Goal: Transaction & Acquisition: Purchase product/service

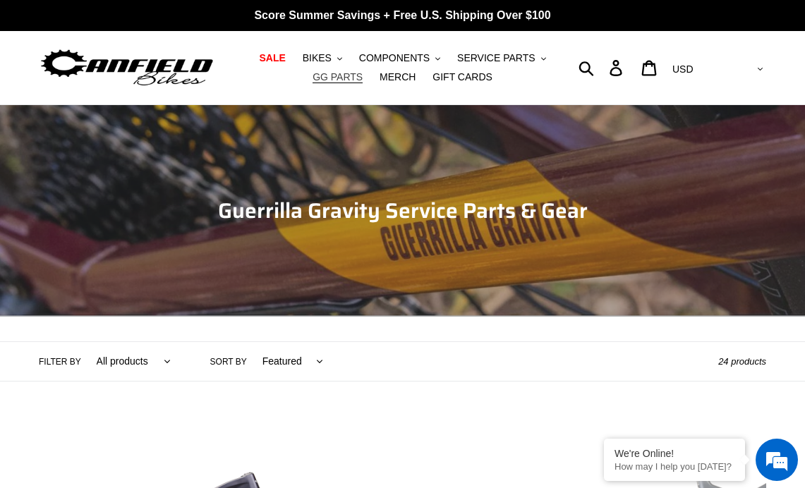
click at [363, 71] on span "GG PARTS" at bounding box center [337, 77] width 50 height 12
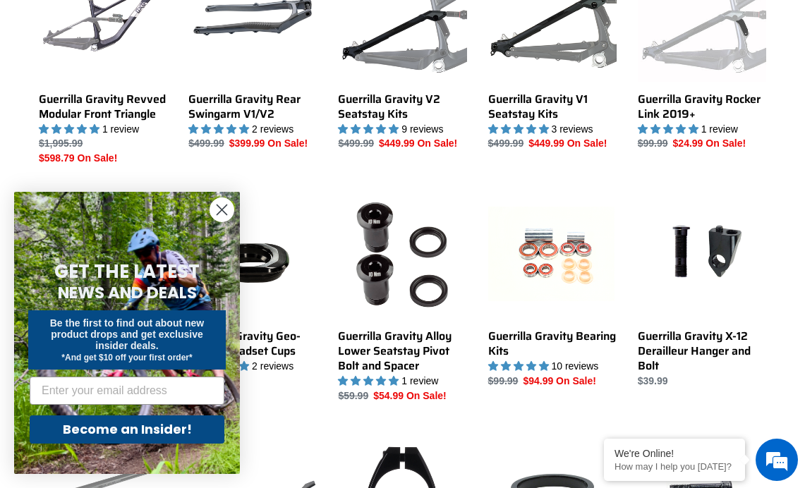
scroll to position [722, 0]
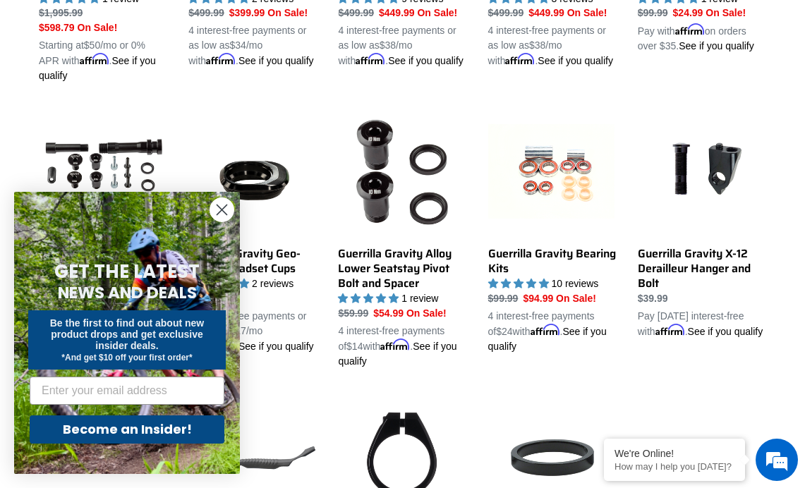
click at [225, 211] on circle "Close dialog" at bounding box center [221, 209] width 23 height 23
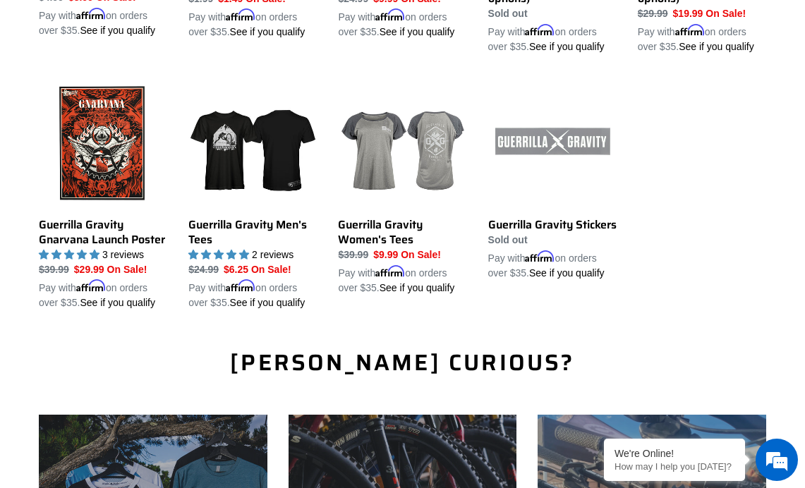
scroll to position [1566, 0]
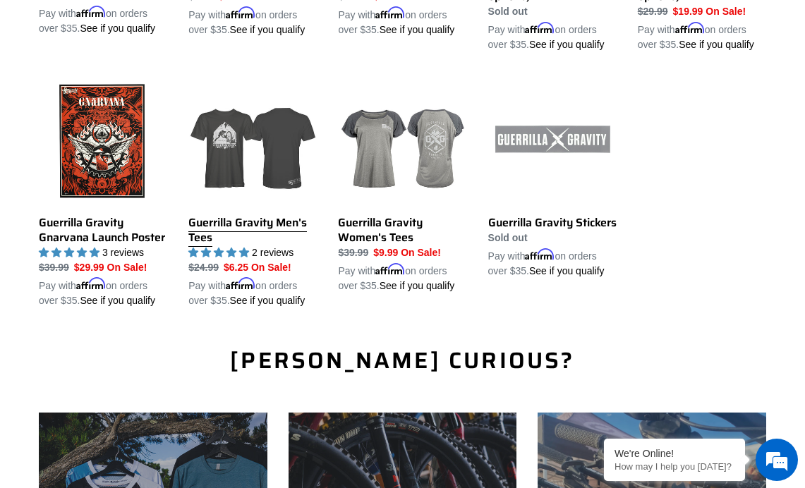
click at [257, 217] on link "Guerrilla Gravity Men's Tees" at bounding box center [252, 192] width 128 height 231
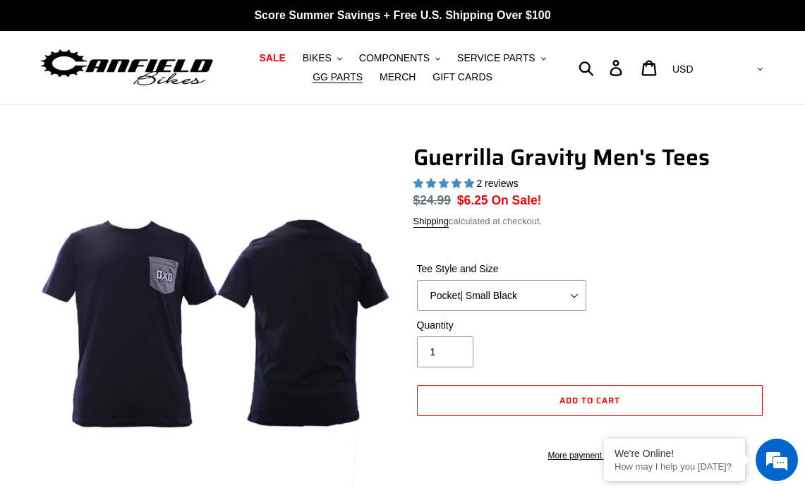
select select "highest-rating"
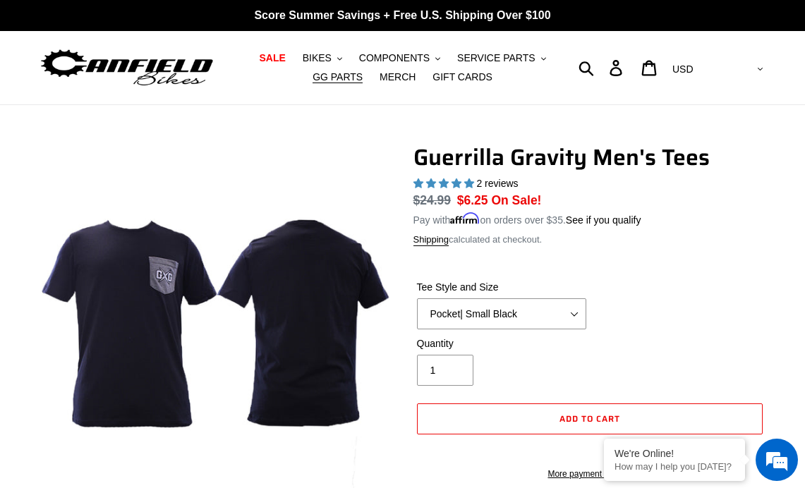
select select "Mountain Made | XL White"
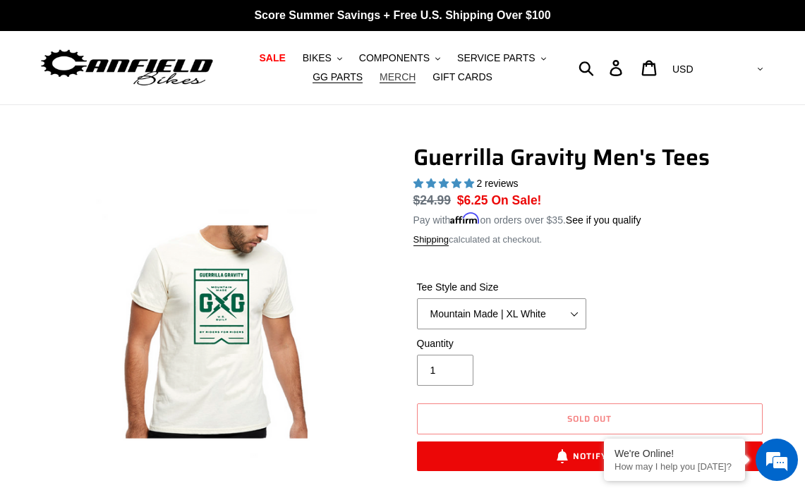
click at [379, 78] on span "MERCH" at bounding box center [397, 77] width 36 height 12
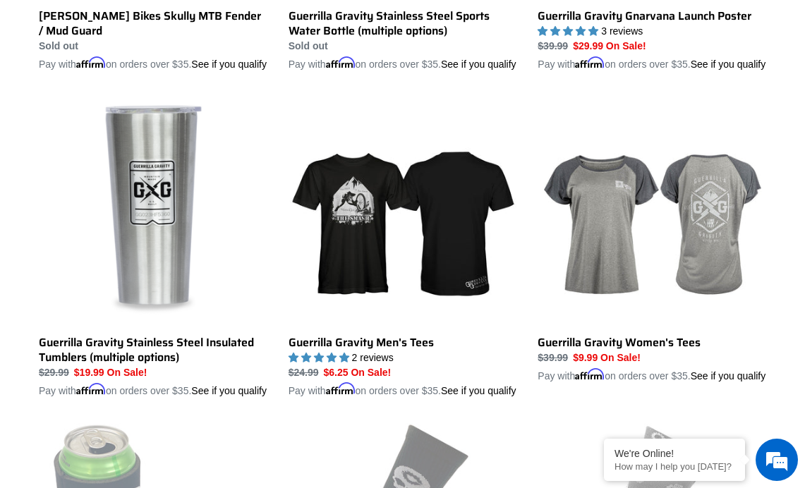
scroll to position [2352, 0]
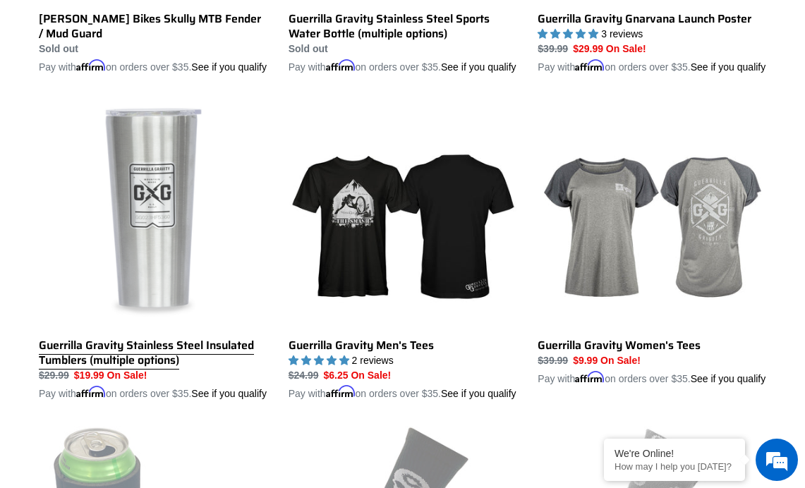
click at [146, 279] on link "Guerrilla Gravity Stainless Steel Insulated Tumblers (multiple options)" at bounding box center [153, 250] width 229 height 302
